Goal: Task Accomplishment & Management: Complete application form

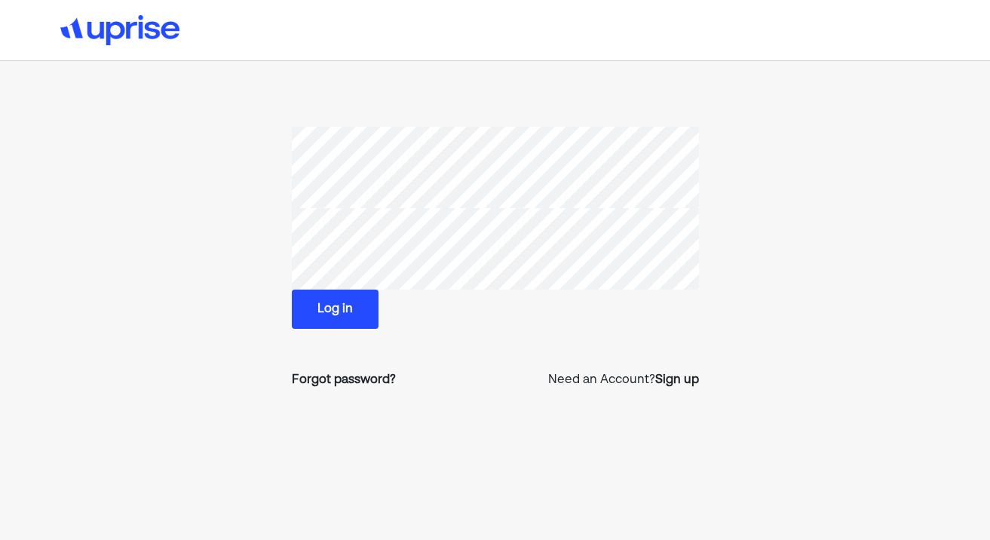
click at [326, 332] on div "Log in Forgot password? Need an Account? Sign up" at bounding box center [495, 264] width 407 height 274
click at [328, 316] on button "Log in" at bounding box center [335, 309] width 87 height 39
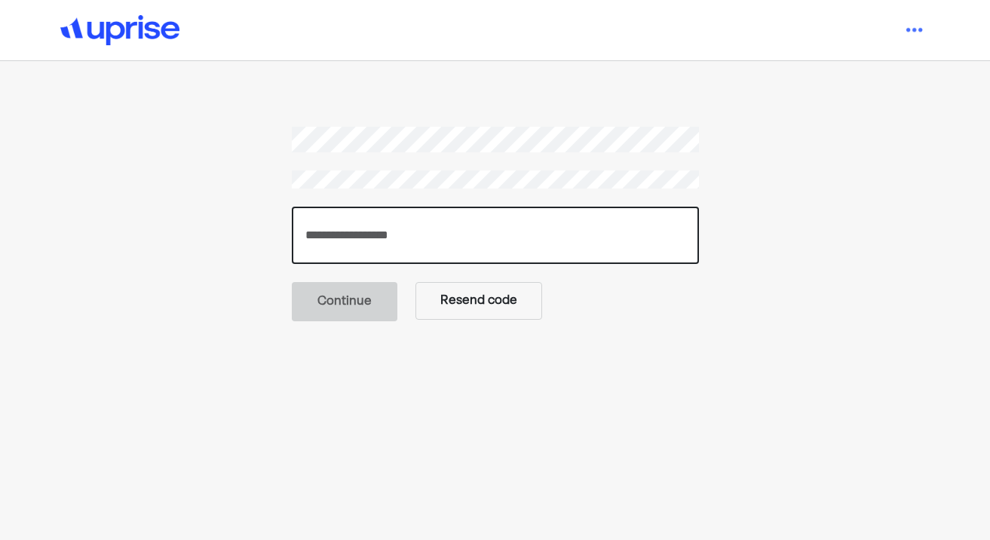
click at [376, 238] on input "number" at bounding box center [495, 235] width 407 height 57
paste input "******"
type input "******"
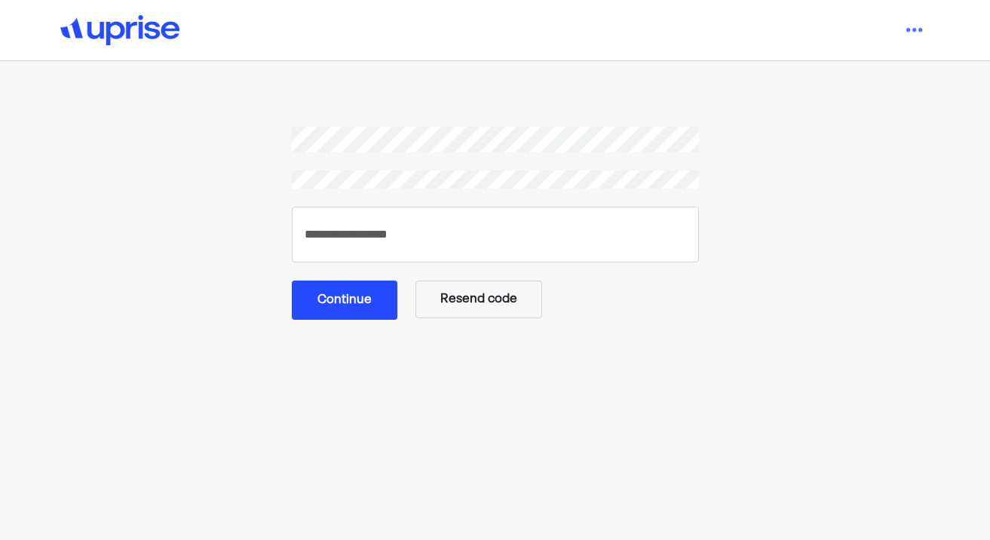
click at [339, 305] on button "Continue" at bounding box center [345, 299] width 106 height 39
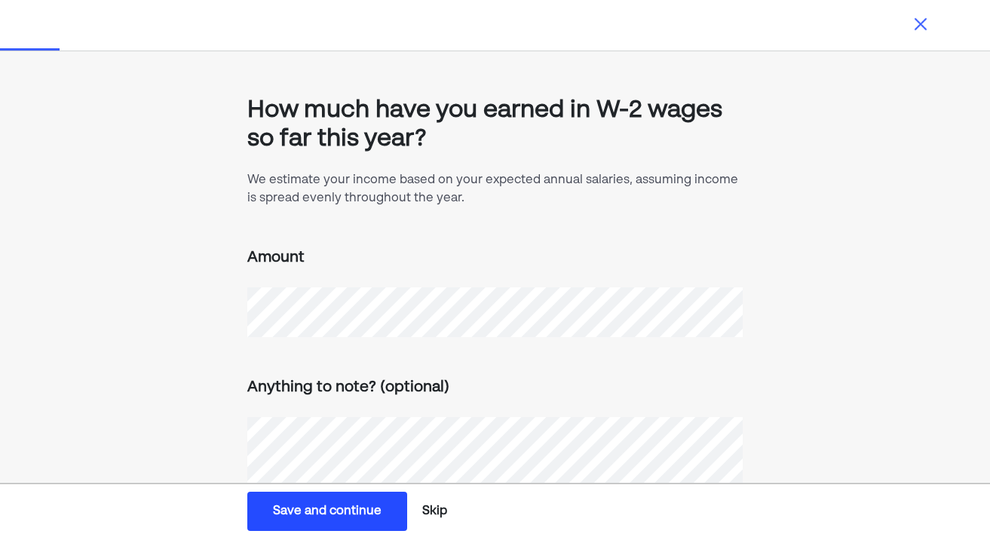
click at [353, 520] on button "Save and continue Save Save and continue" at bounding box center [327, 511] width 160 height 39
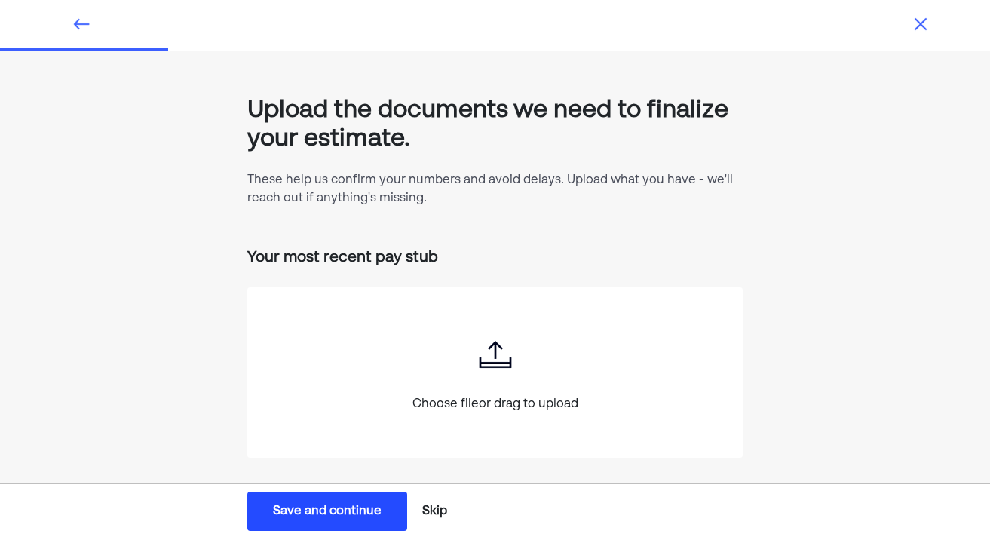
scroll to position [16, 0]
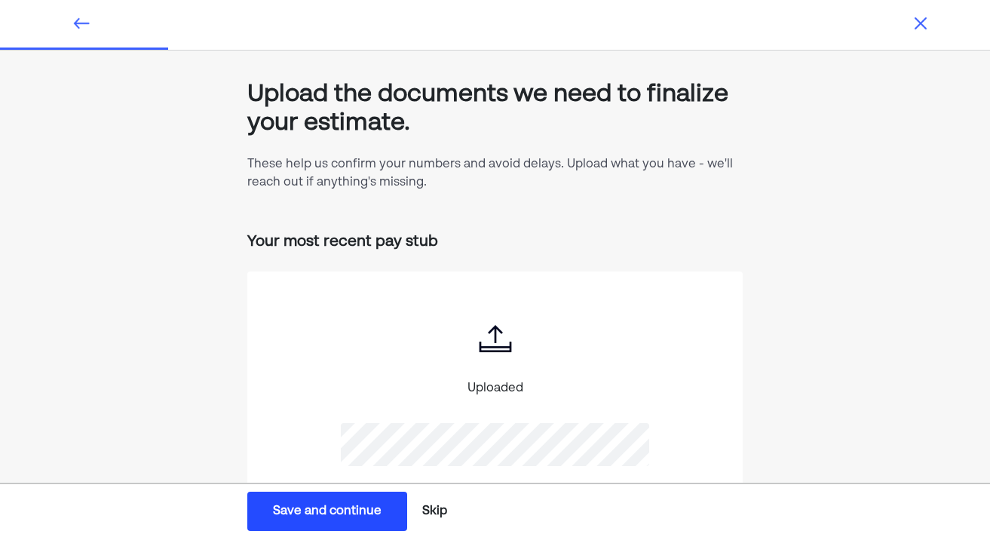
click at [352, 520] on button "Save and continue Save Save and continue" at bounding box center [327, 511] width 160 height 39
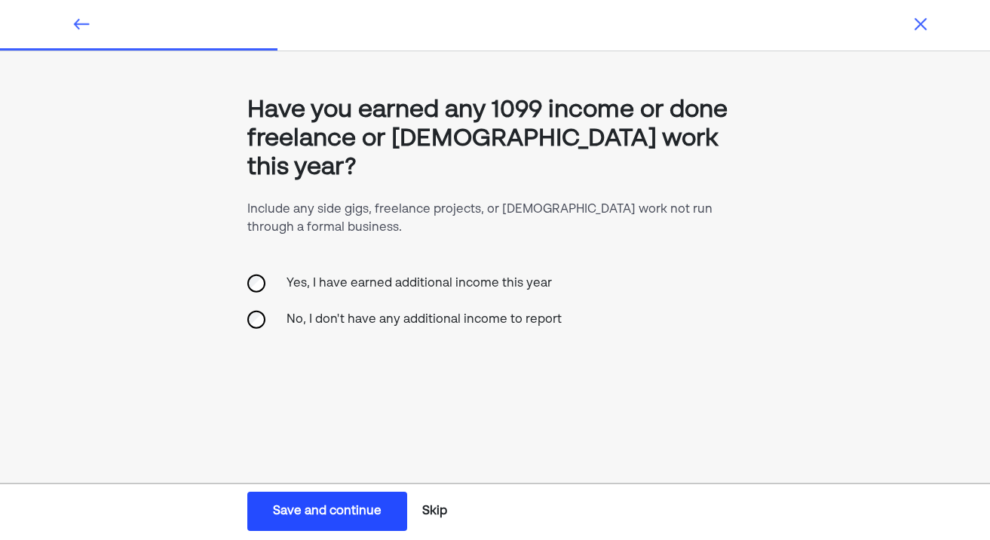
click at [388, 265] on div "Yes, I have earned additional income this year" at bounding box center [419, 283] width 284 height 36
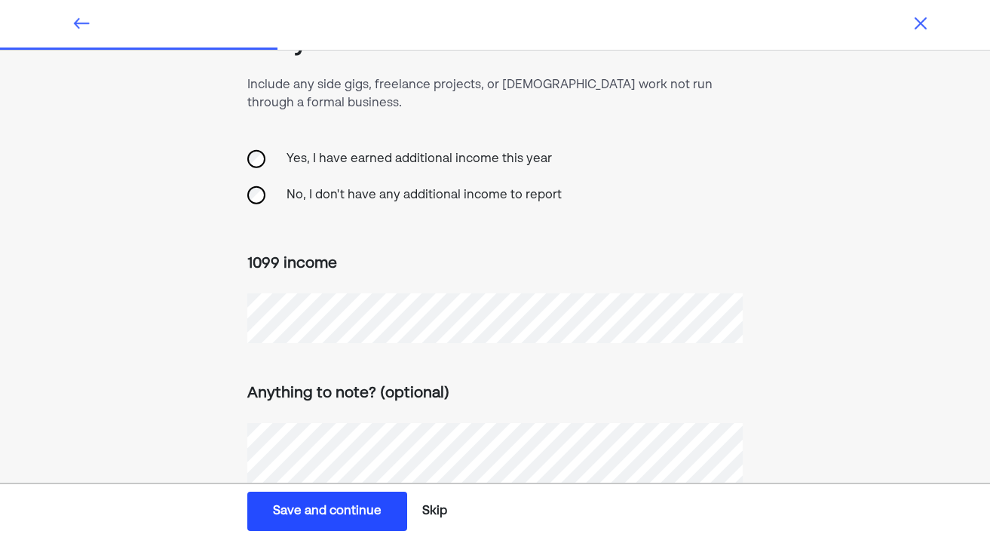
scroll to position [180, 0]
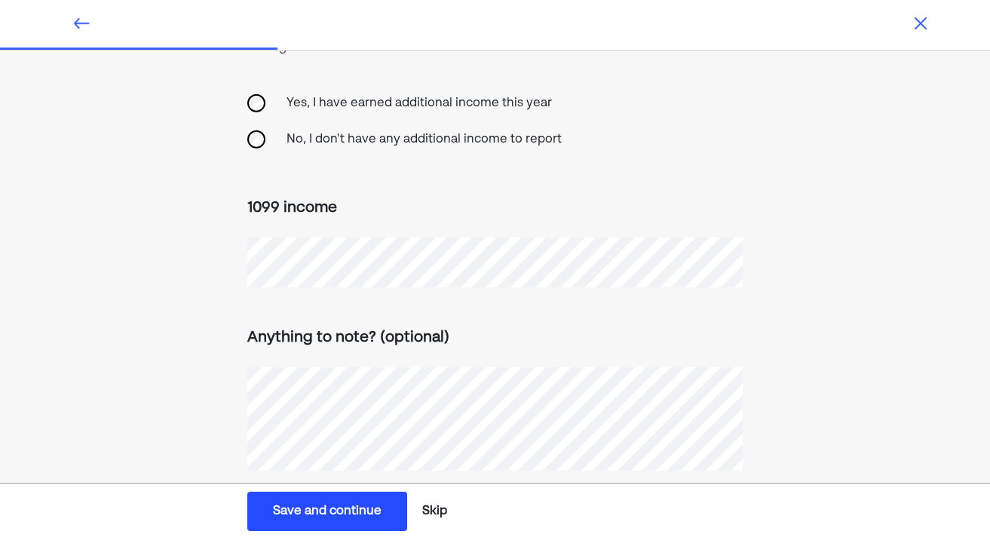
click at [299, 514] on div "Save and continue" at bounding box center [327, 511] width 109 height 18
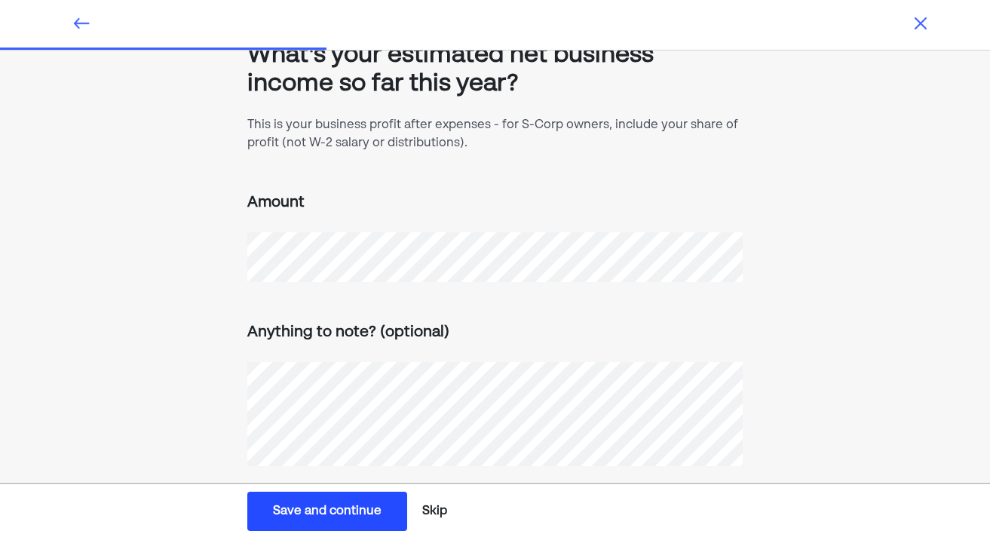
scroll to position [72, 0]
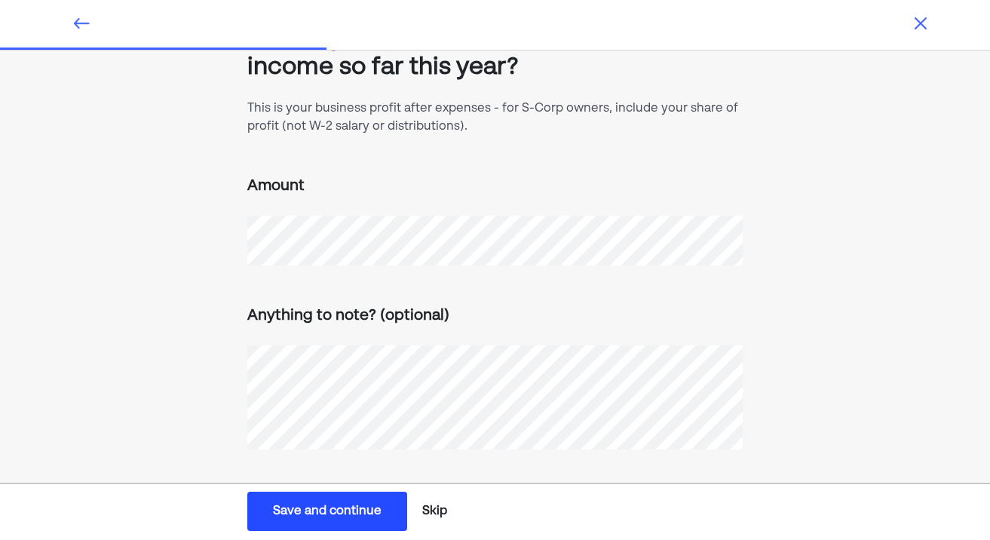
click at [431, 519] on button "Skip" at bounding box center [434, 511] width 37 height 38
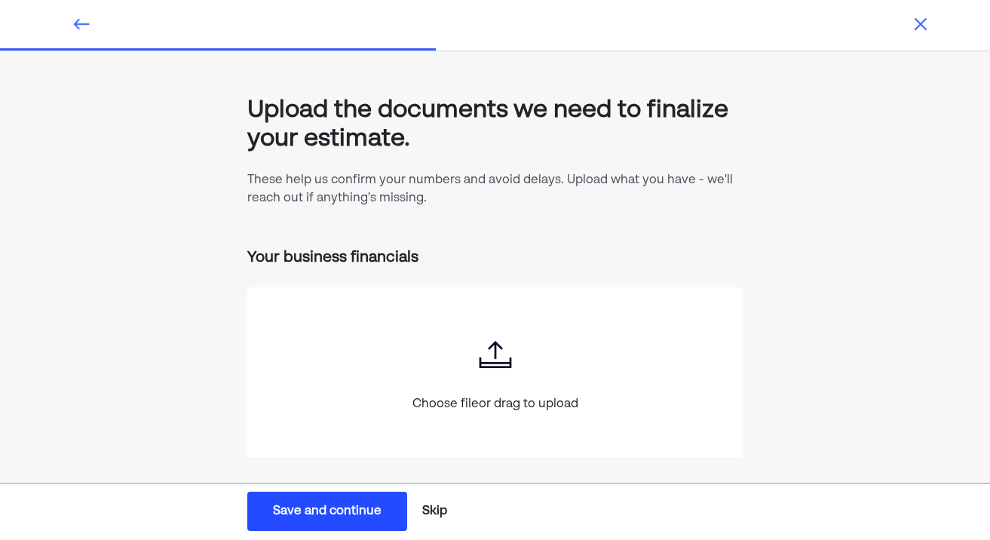
scroll to position [16, 0]
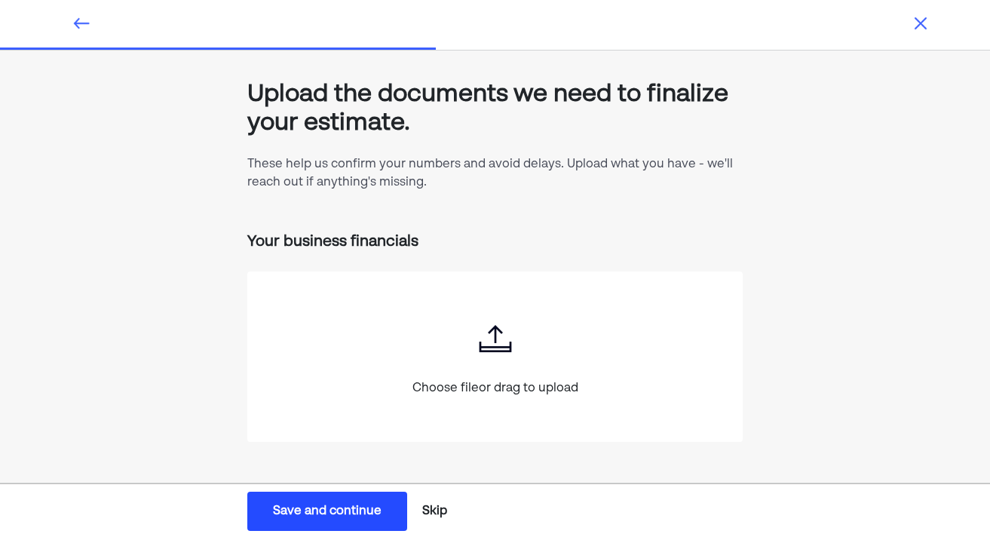
click at [437, 501] on button "Skip" at bounding box center [434, 511] width 37 height 38
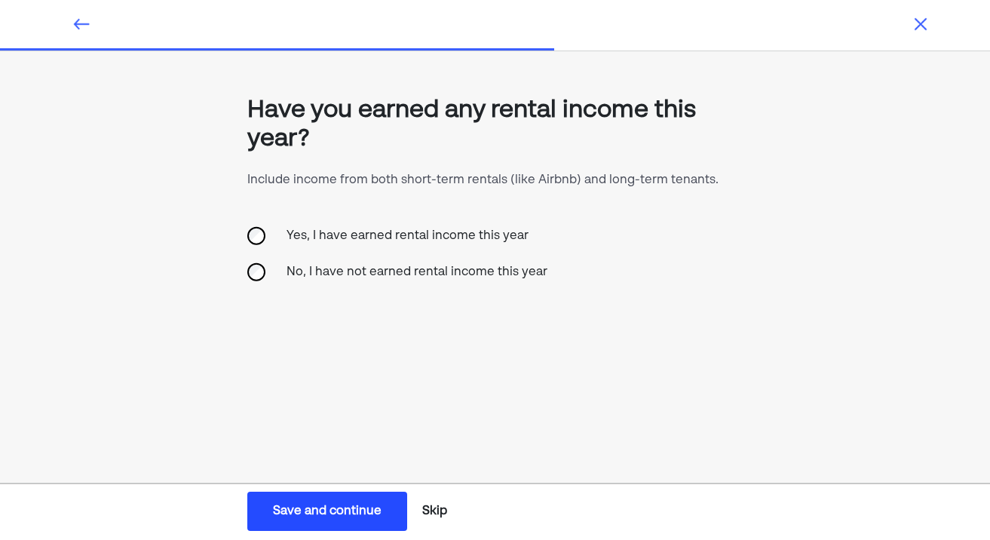
click at [403, 266] on div "No, I have not earned rental income this year" at bounding box center [416, 272] width 279 height 36
click at [391, 503] on button "Save and continue Save Save and continue" at bounding box center [327, 511] width 160 height 39
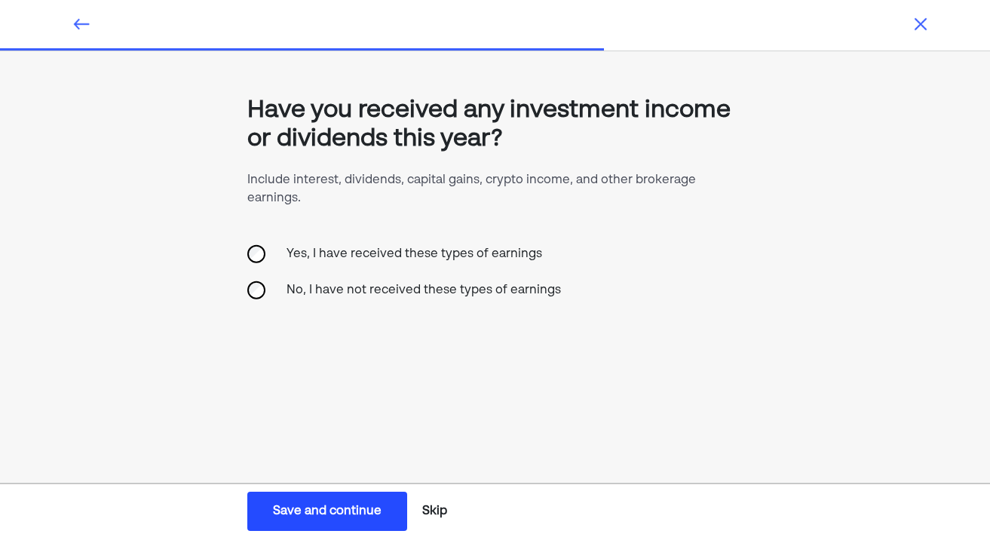
click at [379, 256] on div "Yes, I have received these types of earnings" at bounding box center [414, 254] width 274 height 36
click at [325, 516] on div "Save and continue" at bounding box center [327, 511] width 109 height 18
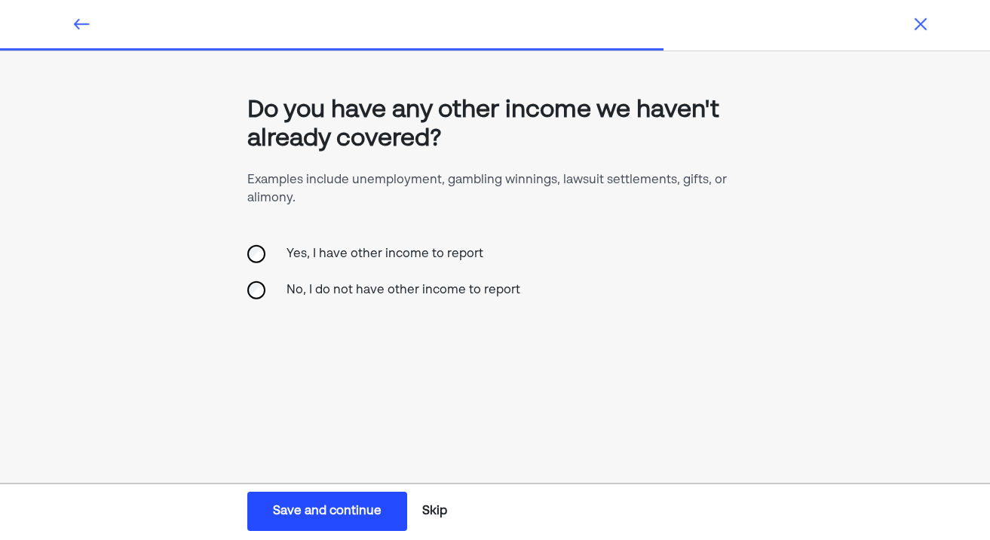
click at [442, 292] on div "No, I do not have other income to report" at bounding box center [403, 290] width 252 height 36
click at [341, 512] on div "Save and continue" at bounding box center [327, 511] width 109 height 18
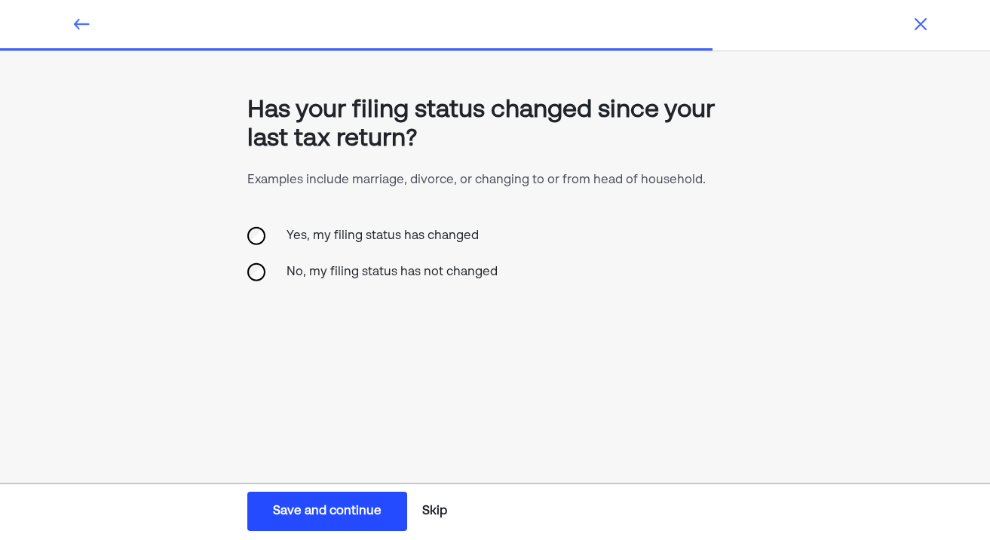
click at [333, 274] on div "No, my filing status has not changed" at bounding box center [391, 272] width 229 height 36
click at [339, 499] on button "Save and continue Save Save and continue" at bounding box center [327, 511] width 160 height 39
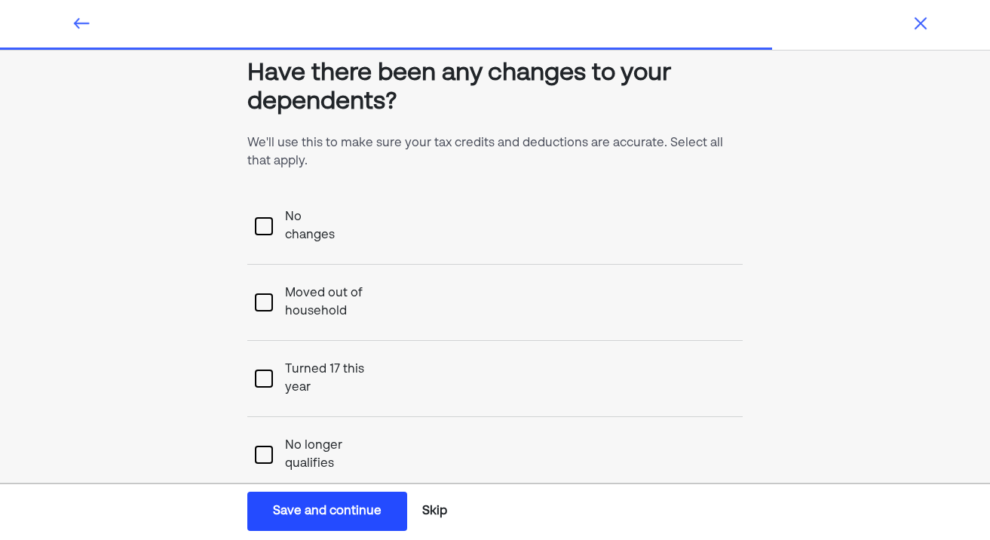
scroll to position [35, 0]
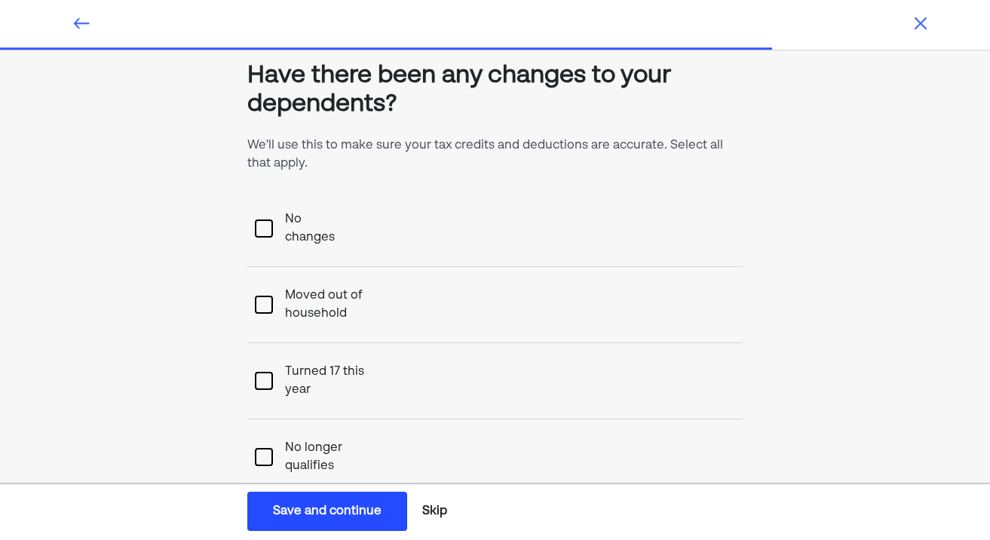
click at [329, 223] on changes "No changes" at bounding box center [313, 228] width 81 height 60
click at [327, 503] on div "Save and continue" at bounding box center [327, 511] width 109 height 18
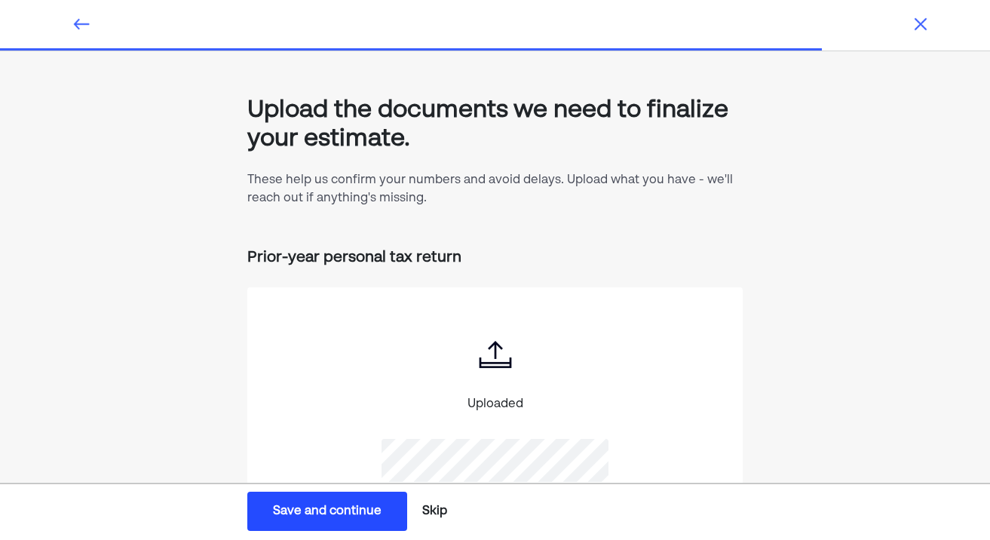
click at [373, 507] on div "Save and continue" at bounding box center [327, 511] width 109 height 18
click at [333, 522] on button "Save and continue Save Save and continue" at bounding box center [327, 511] width 160 height 39
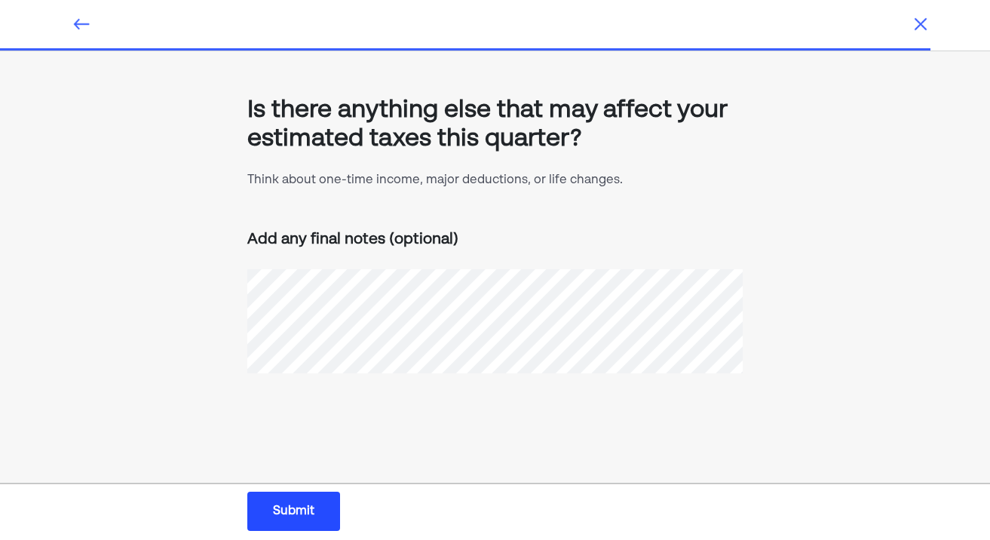
click at [75, 23] on img at bounding box center [81, 24] width 18 height 18
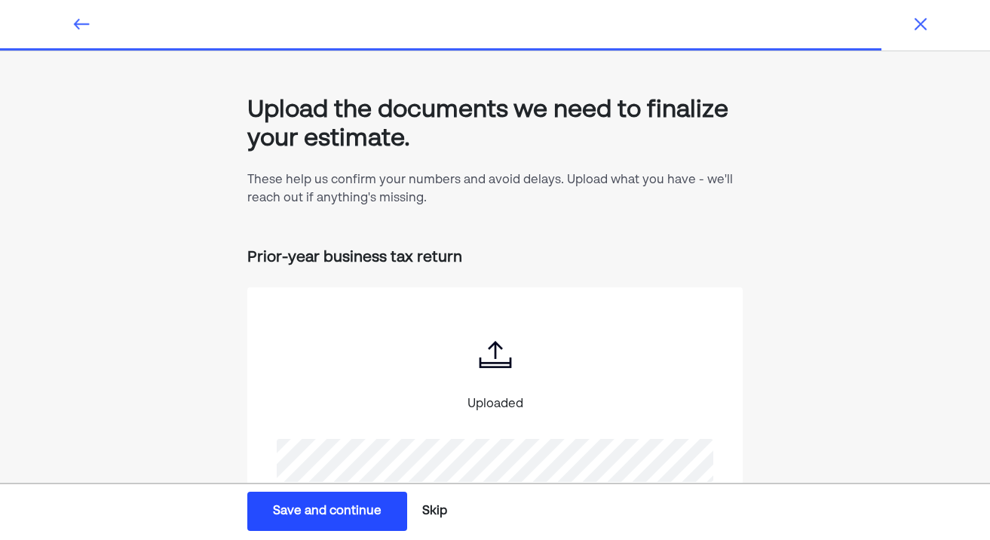
click at [75, 23] on img at bounding box center [81, 24] width 18 height 18
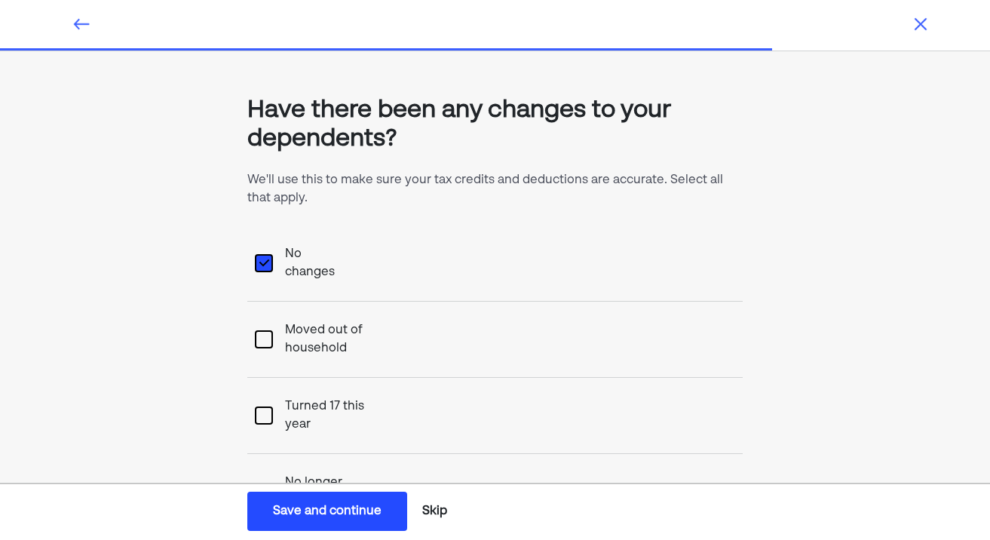
click at [75, 23] on img at bounding box center [81, 24] width 18 height 18
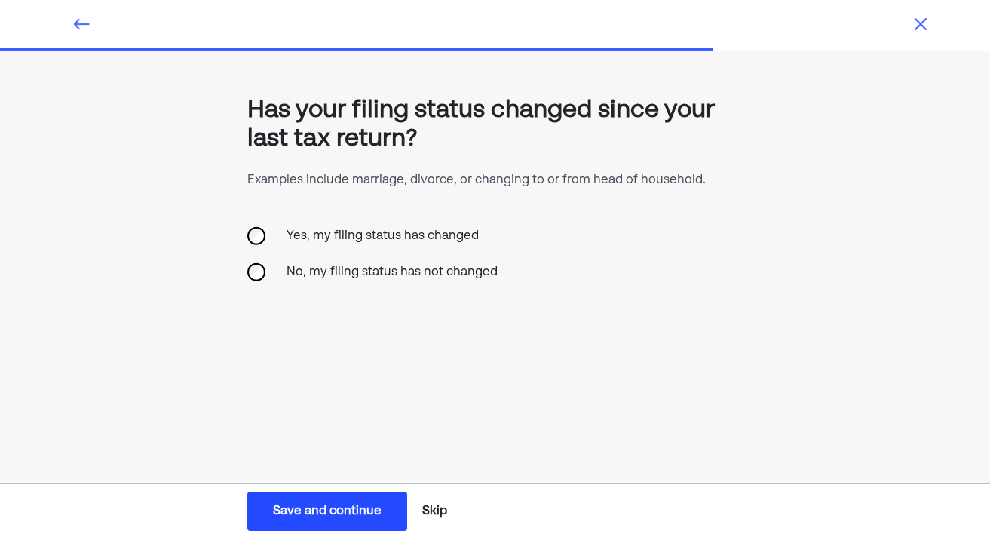
click at [75, 23] on img at bounding box center [81, 24] width 18 height 18
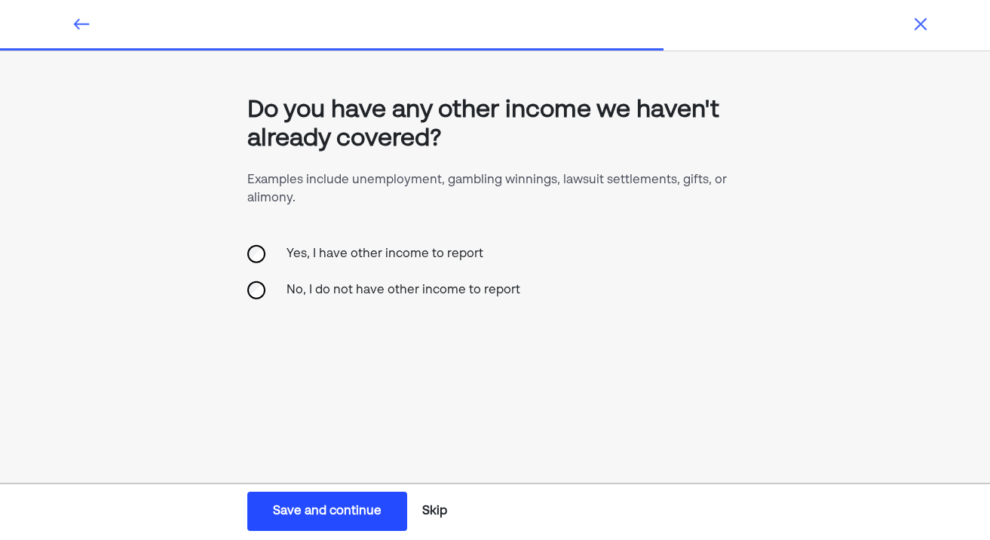
click at [75, 23] on img at bounding box center [81, 24] width 18 height 18
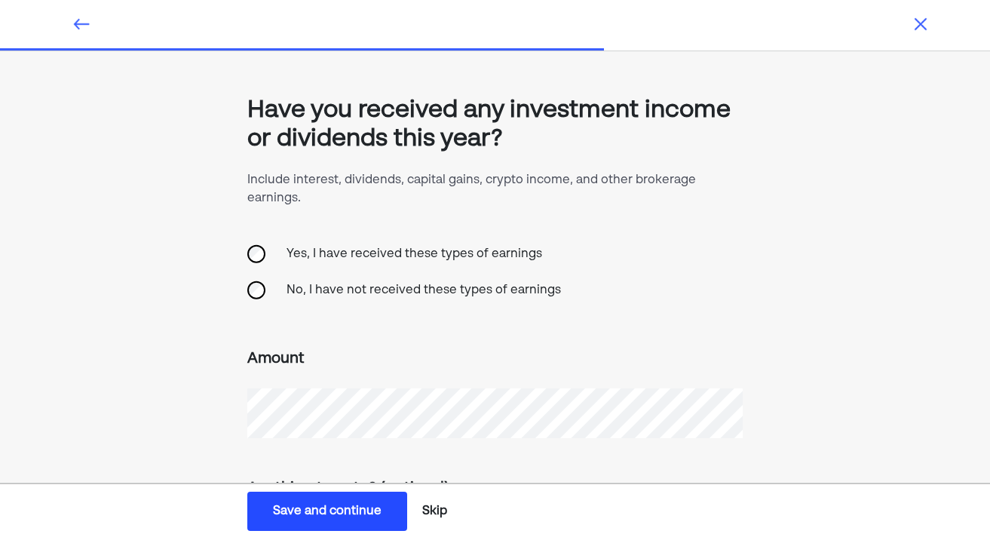
click at [75, 23] on img at bounding box center [81, 24] width 18 height 18
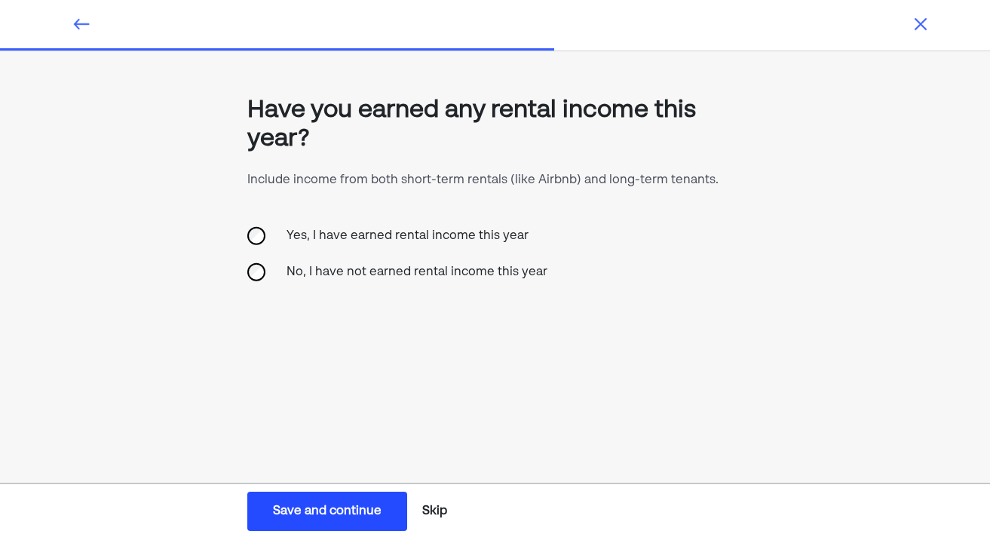
click at [75, 23] on img at bounding box center [81, 24] width 18 height 18
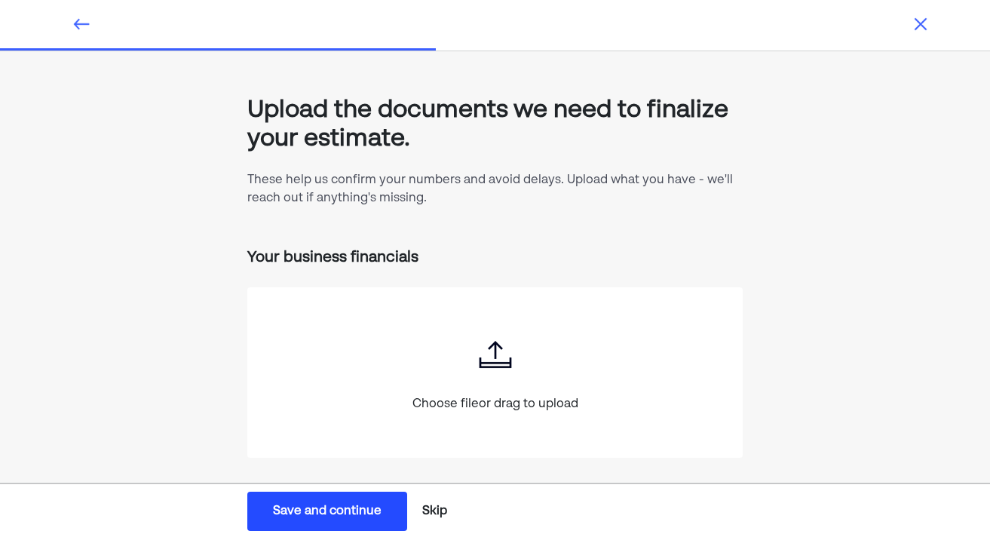
scroll to position [16, 0]
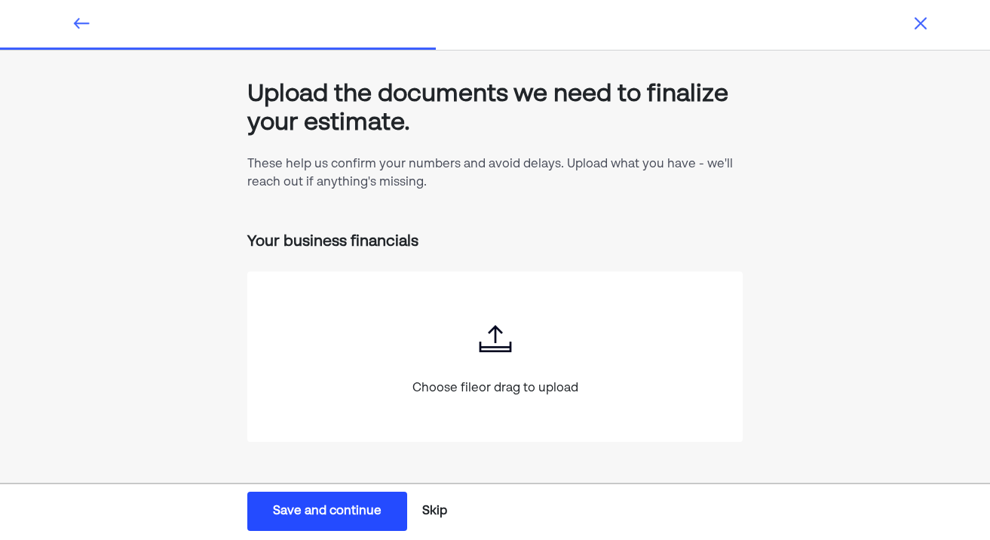
click at [90, 22] on div at bounding box center [81, 23] width 42 height 18
click at [71, 23] on div at bounding box center [81, 23] width 42 height 18
click at [82, 16] on img at bounding box center [81, 23] width 18 height 18
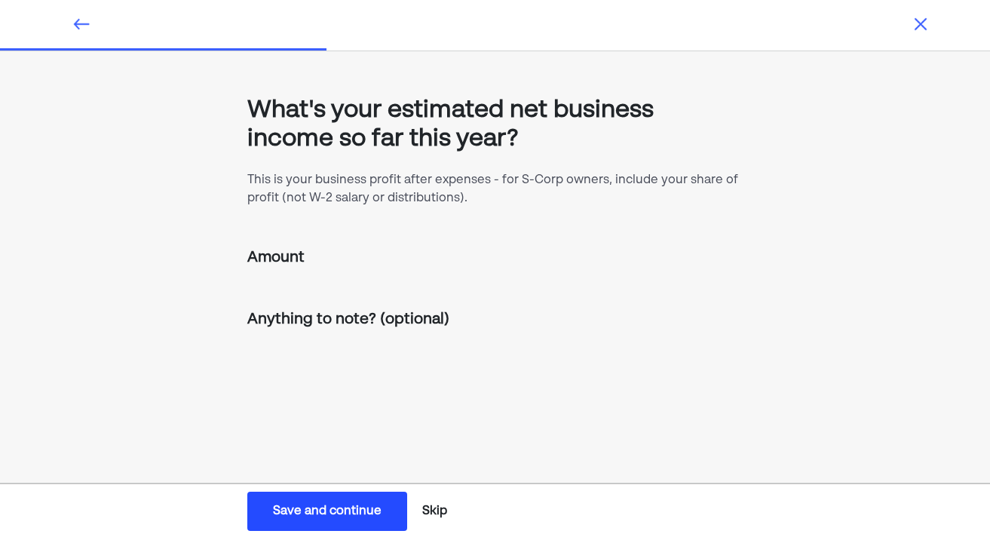
scroll to position [0, 0]
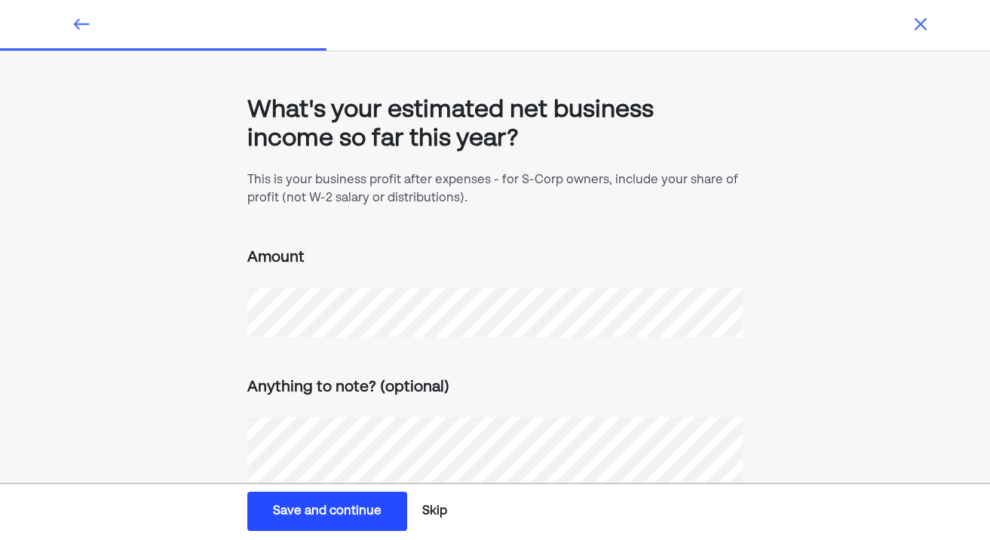
click at [81, 16] on img at bounding box center [81, 24] width 18 height 18
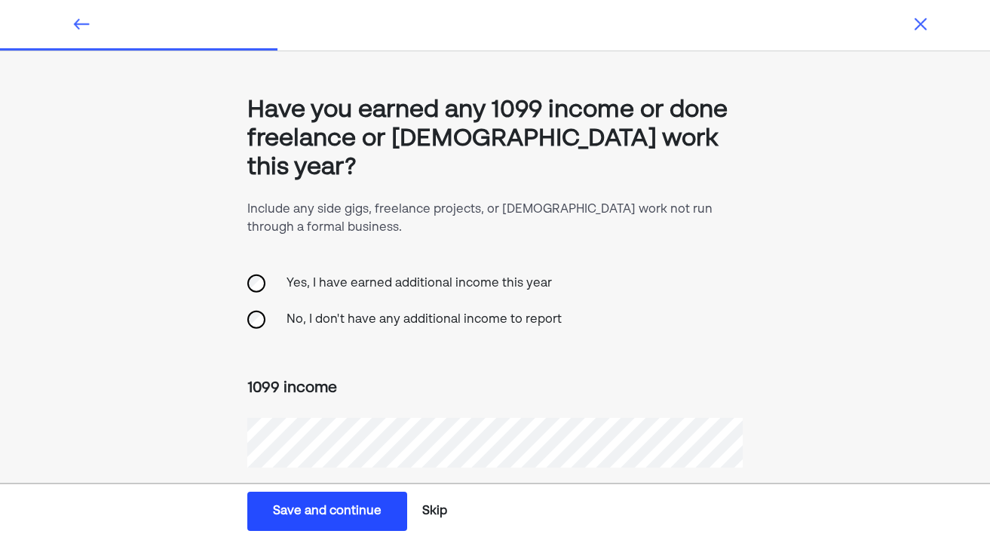
click at [357, 507] on div "Save and continue" at bounding box center [327, 511] width 109 height 18
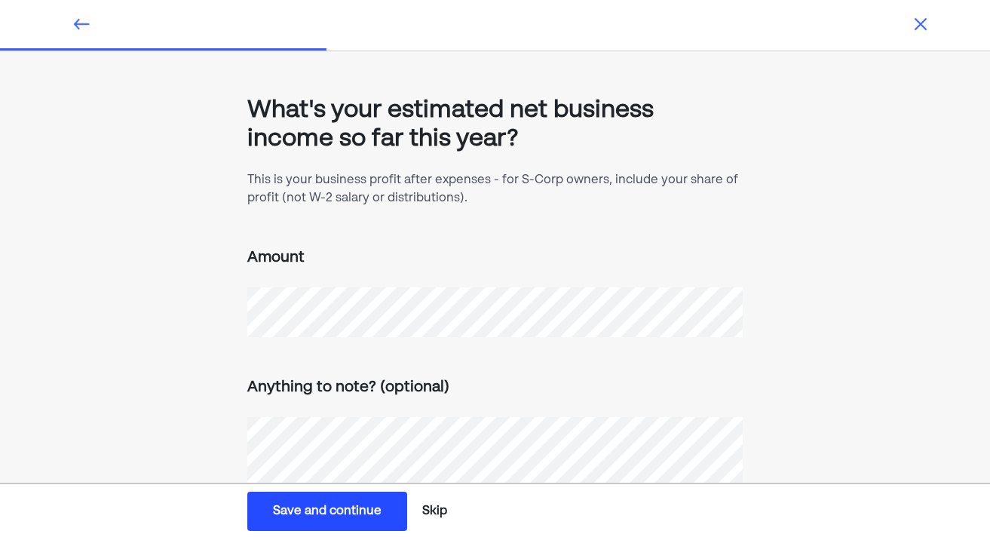
scroll to position [72, 0]
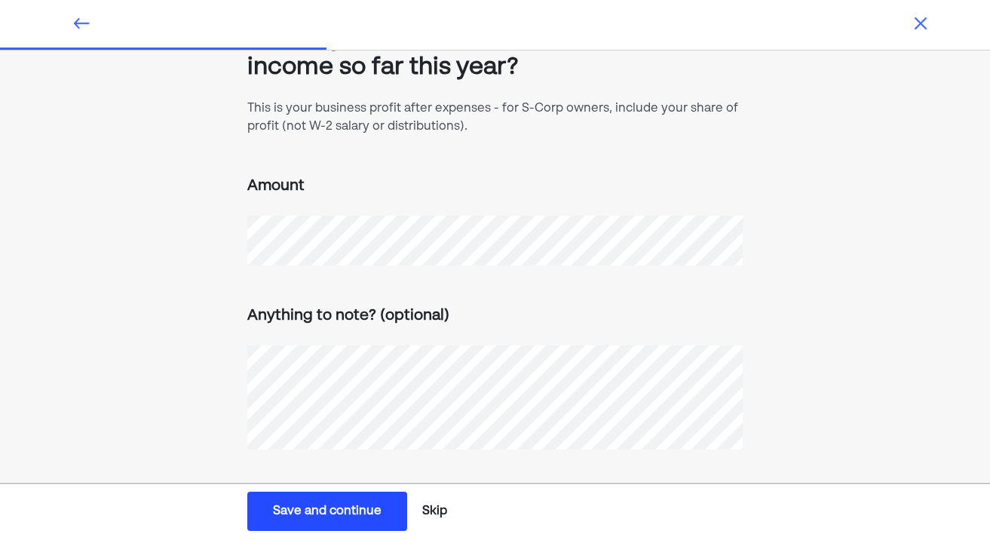
click at [331, 508] on div "Save and continue" at bounding box center [327, 511] width 109 height 18
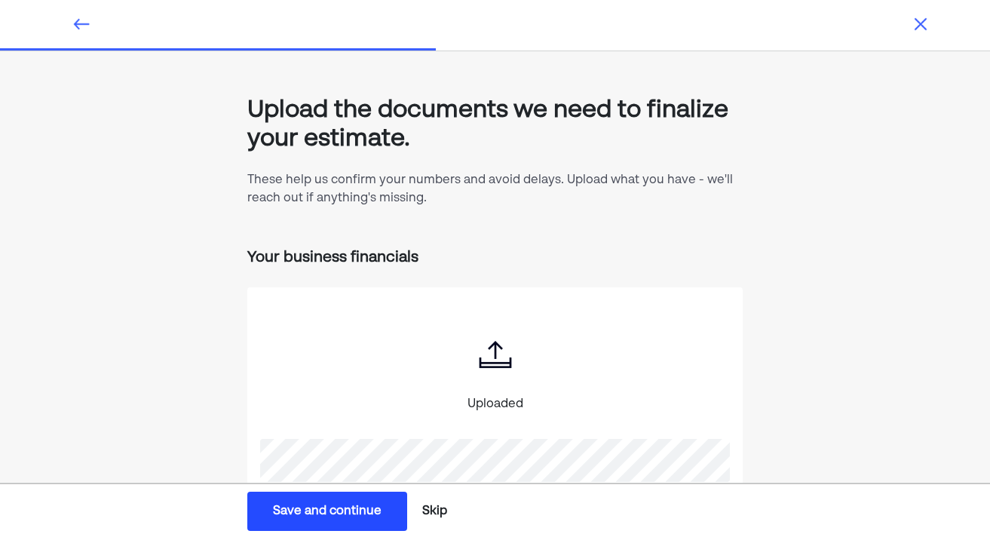
scroll to position [83, 0]
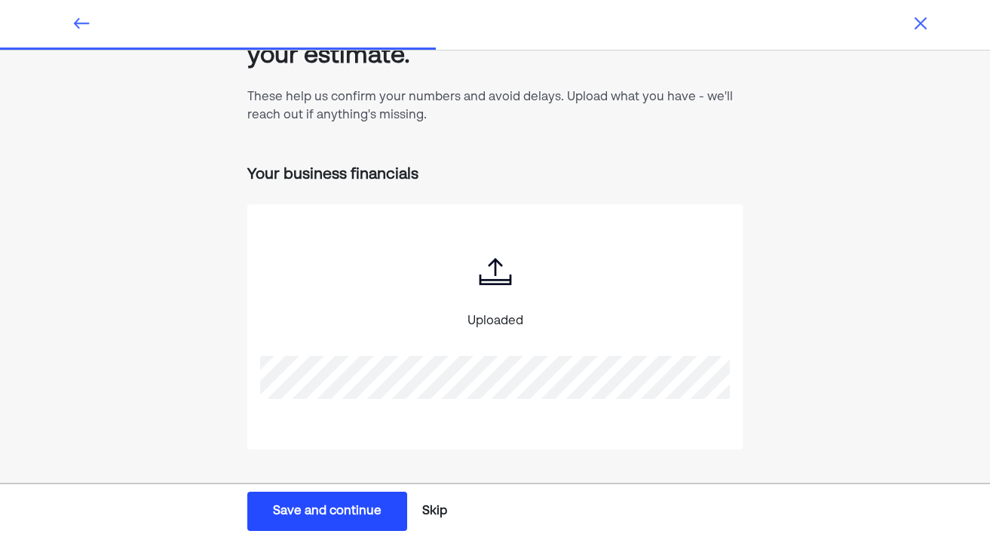
click at [330, 515] on div "Save and continue" at bounding box center [327, 511] width 109 height 18
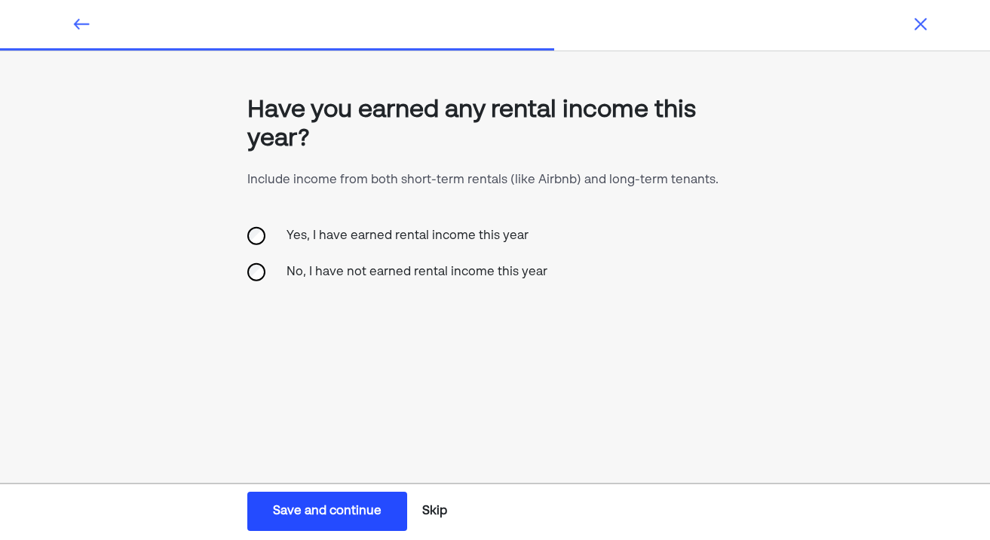
click at [330, 515] on div "Save and continue" at bounding box center [327, 511] width 109 height 18
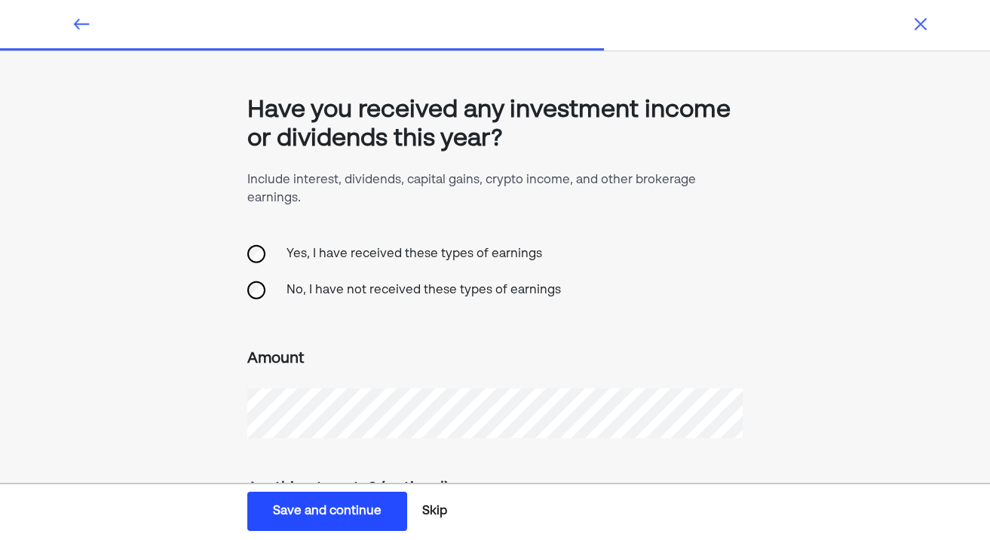
click at [330, 513] on div "Save and continue" at bounding box center [327, 511] width 109 height 18
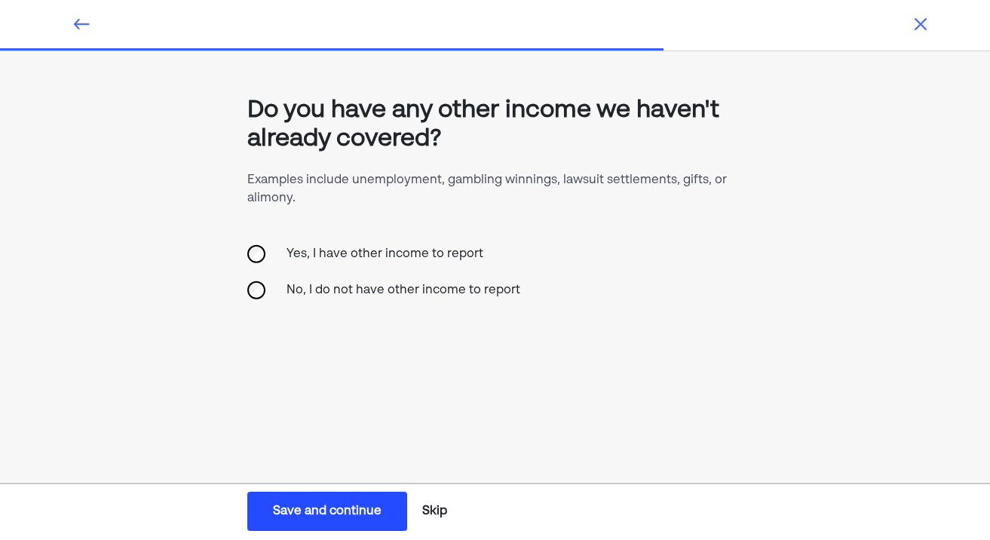
click at [330, 513] on div "Save and continue" at bounding box center [327, 511] width 109 height 18
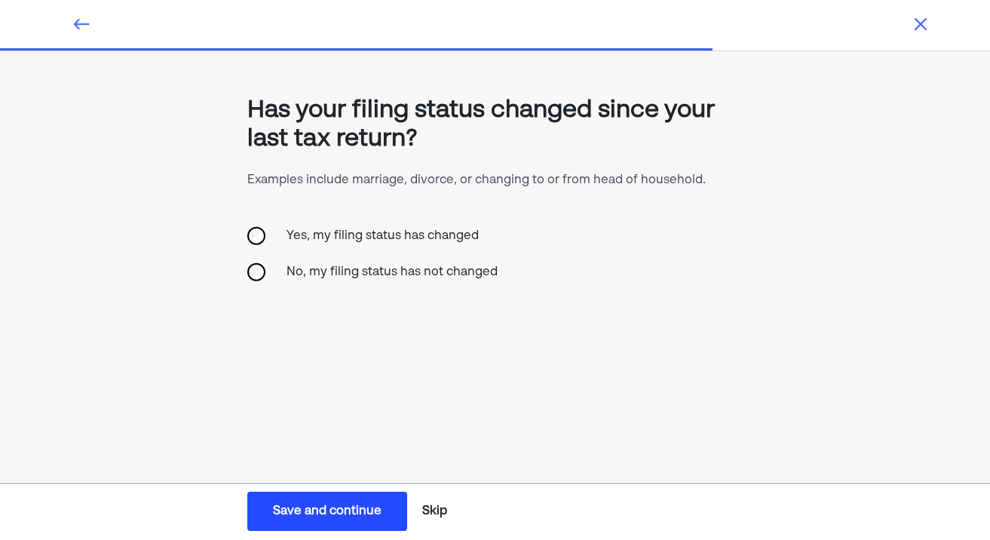
click at [330, 513] on div "Save and continue" at bounding box center [327, 511] width 109 height 18
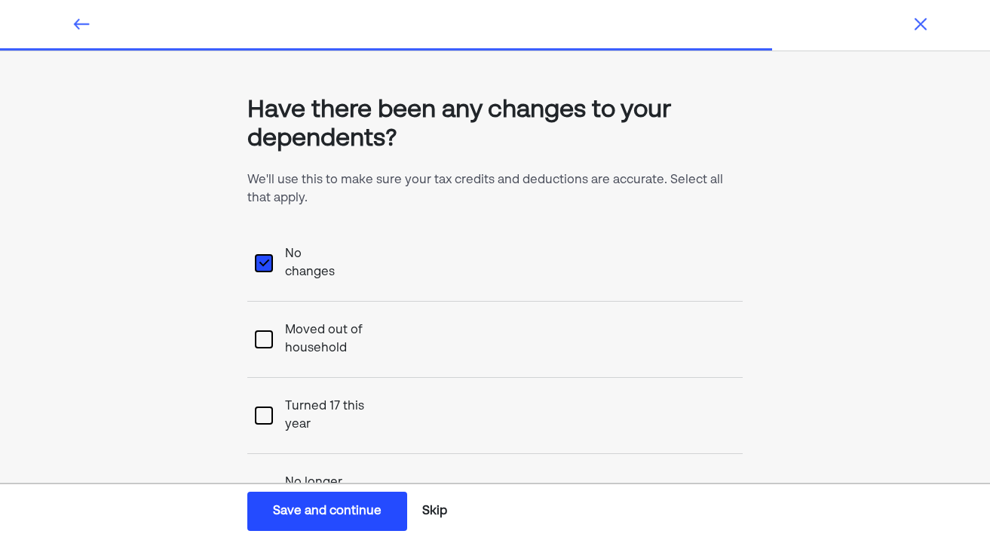
click at [330, 513] on div "Save and continue" at bounding box center [327, 511] width 109 height 18
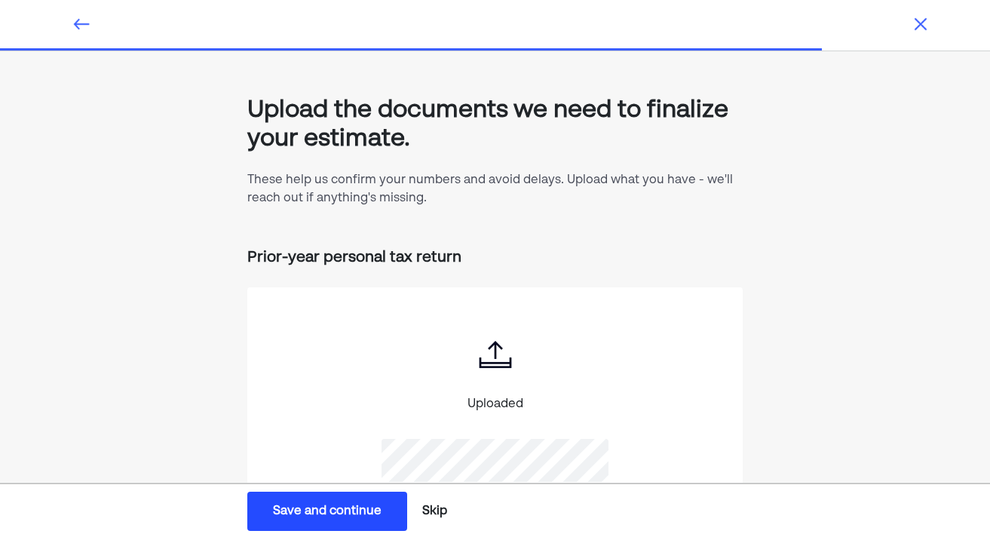
click at [330, 513] on div "Save and continue" at bounding box center [327, 511] width 109 height 18
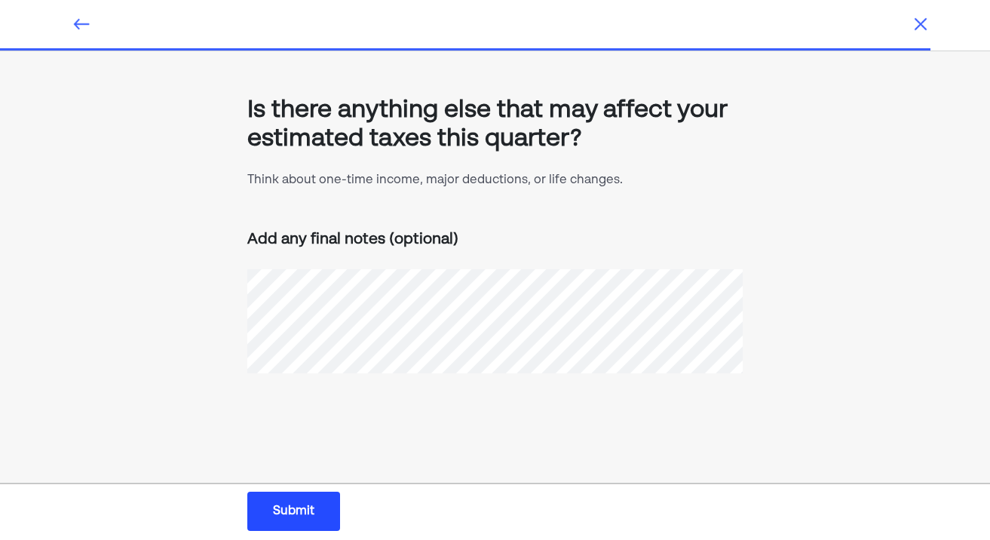
click at [330, 513] on button "Submit Submit Submit" at bounding box center [293, 511] width 93 height 39
